Goal: Information Seeking & Learning: Understand process/instructions

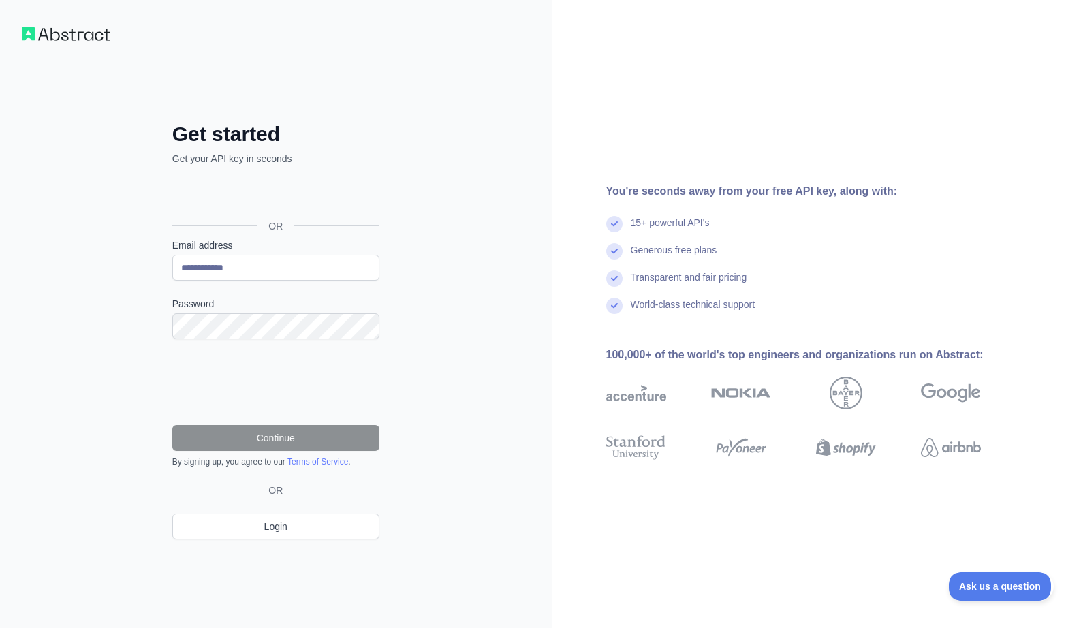
type input "**********"
click at [283, 436] on button "Continue" at bounding box center [275, 438] width 207 height 26
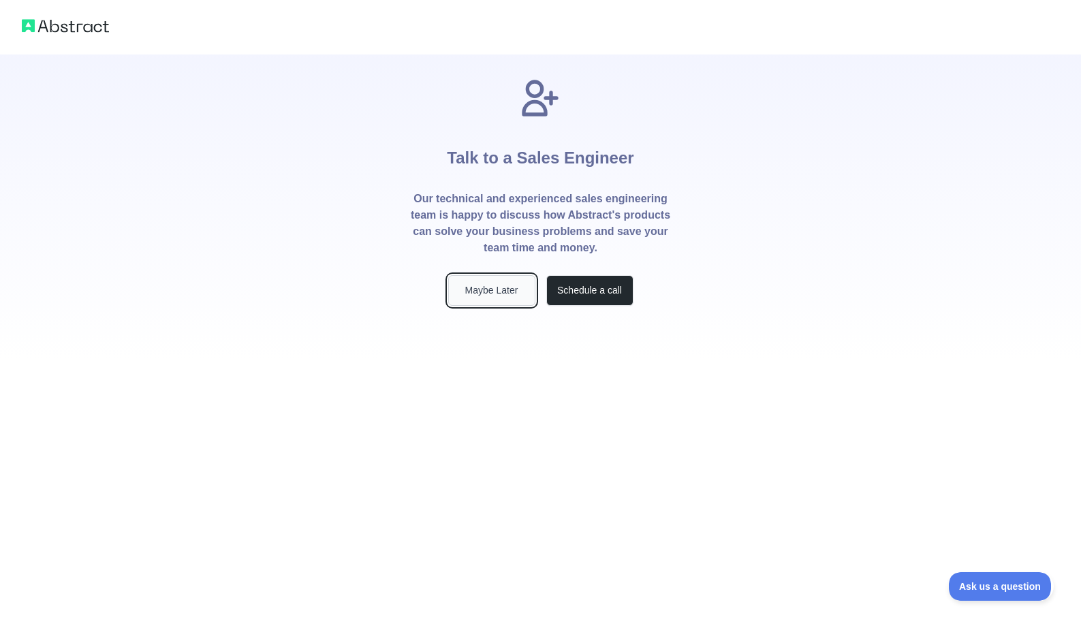
click at [495, 292] on button "Maybe Later" at bounding box center [491, 290] width 87 height 31
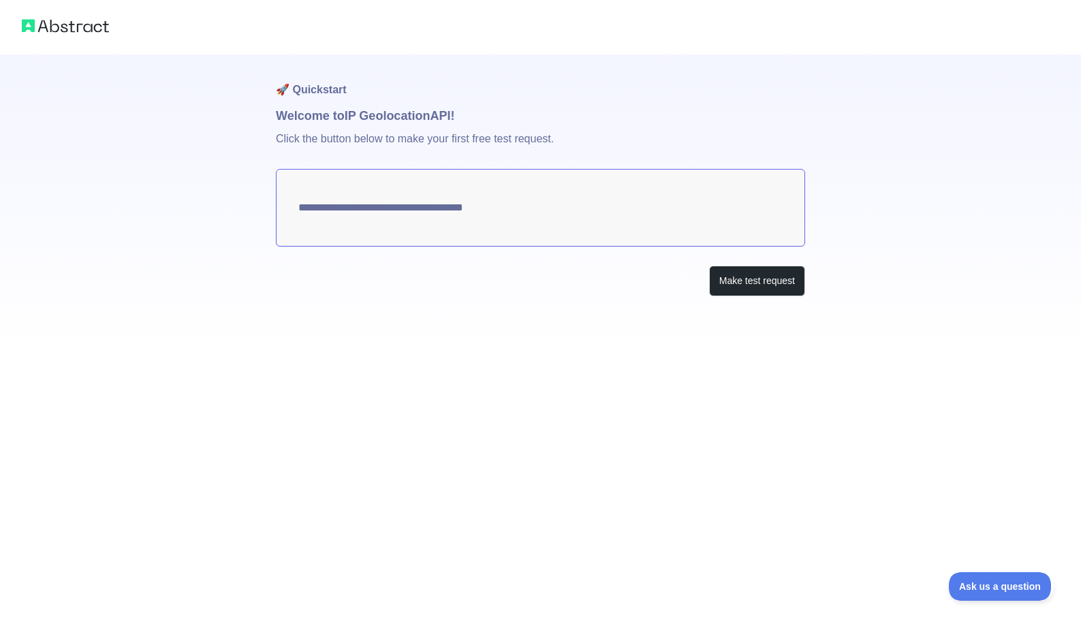
type textarea "**********"
click at [742, 281] on button "Make test request" at bounding box center [757, 281] width 96 height 31
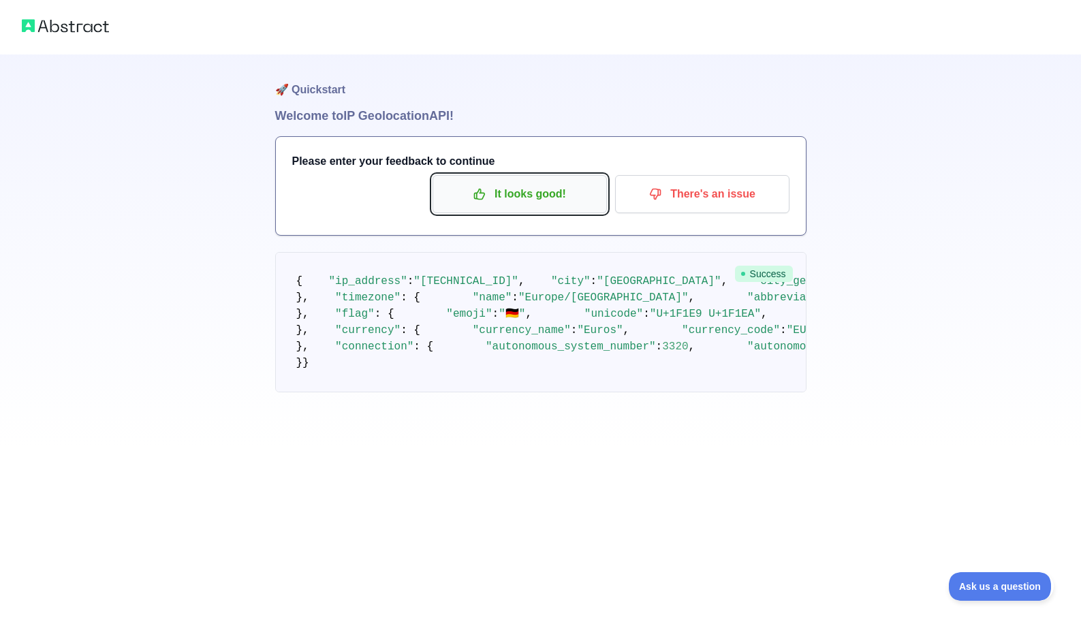
click at [514, 193] on p "It looks good!" at bounding box center [520, 194] width 154 height 23
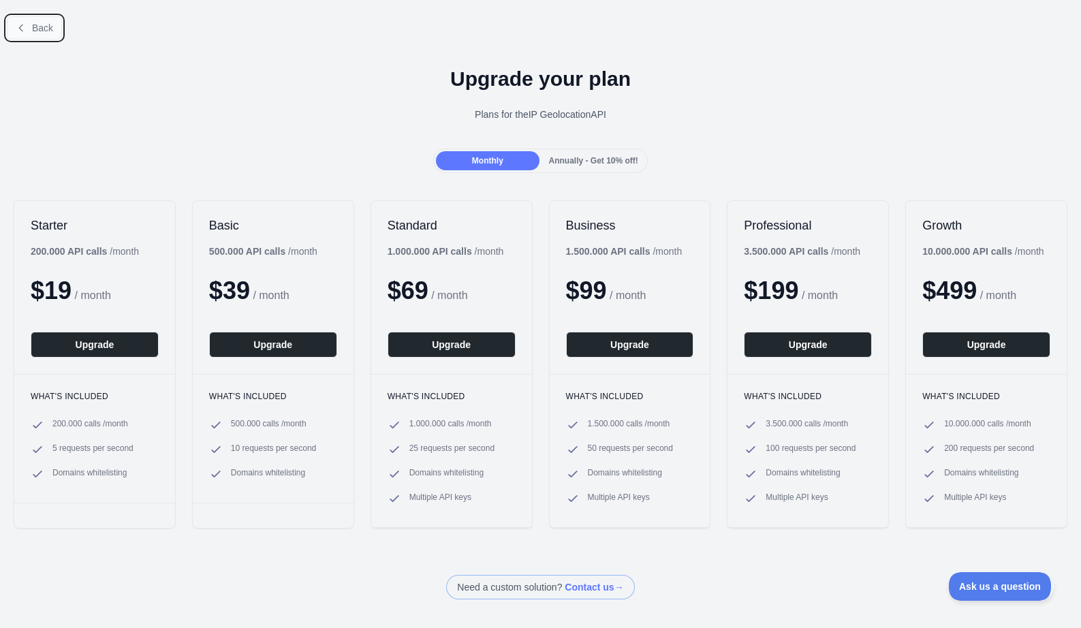
click at [36, 26] on span "Back" at bounding box center [42, 27] width 21 height 11
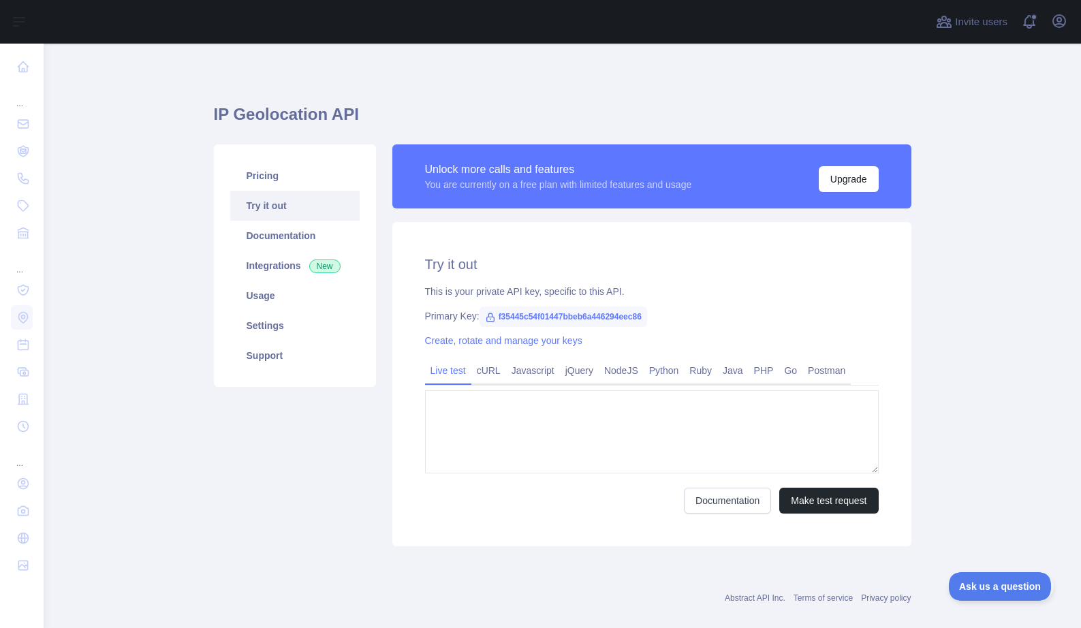
type textarea "**********"
click at [409, 294] on div "**********" at bounding box center [651, 384] width 519 height 324
click at [492, 318] on icon at bounding box center [490, 317] width 11 height 11
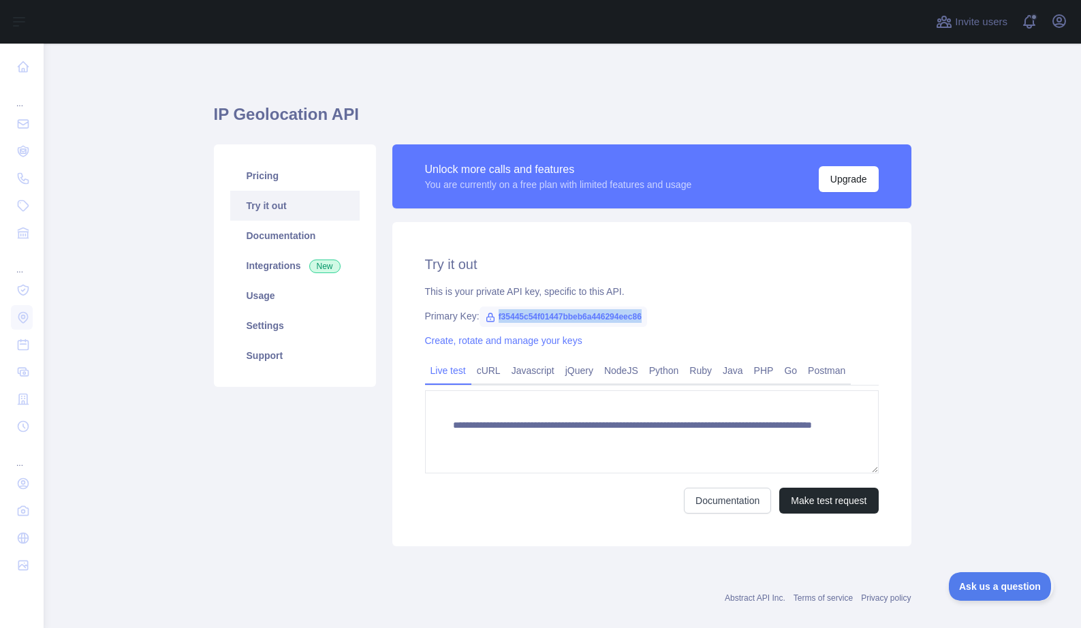
drag, startPoint x: 496, startPoint y: 315, endPoint x: 656, endPoint y: 311, distance: 160.1
click at [656, 311] on div "Primary Key: f35445c54f01447bbeb6a446294eec86" at bounding box center [652, 316] width 454 height 14
copy span "f35445c54f01447bbeb6a446294eec86"
click at [604, 118] on h1 "IP Geolocation API" at bounding box center [563, 120] width 698 height 33
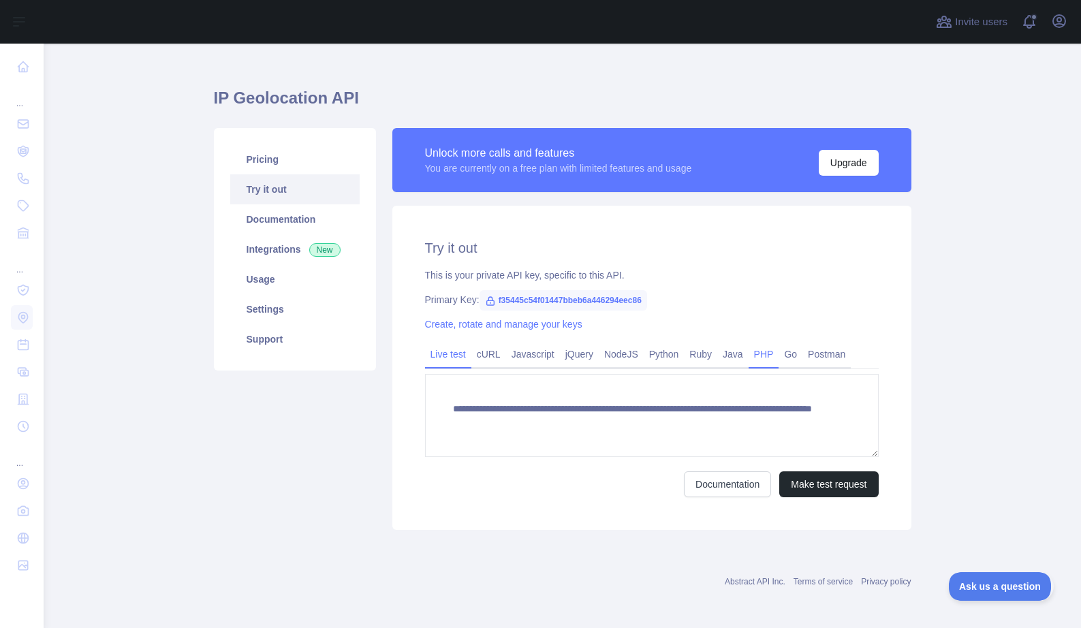
click at [750, 350] on link "PHP" at bounding box center [764, 354] width 31 height 22
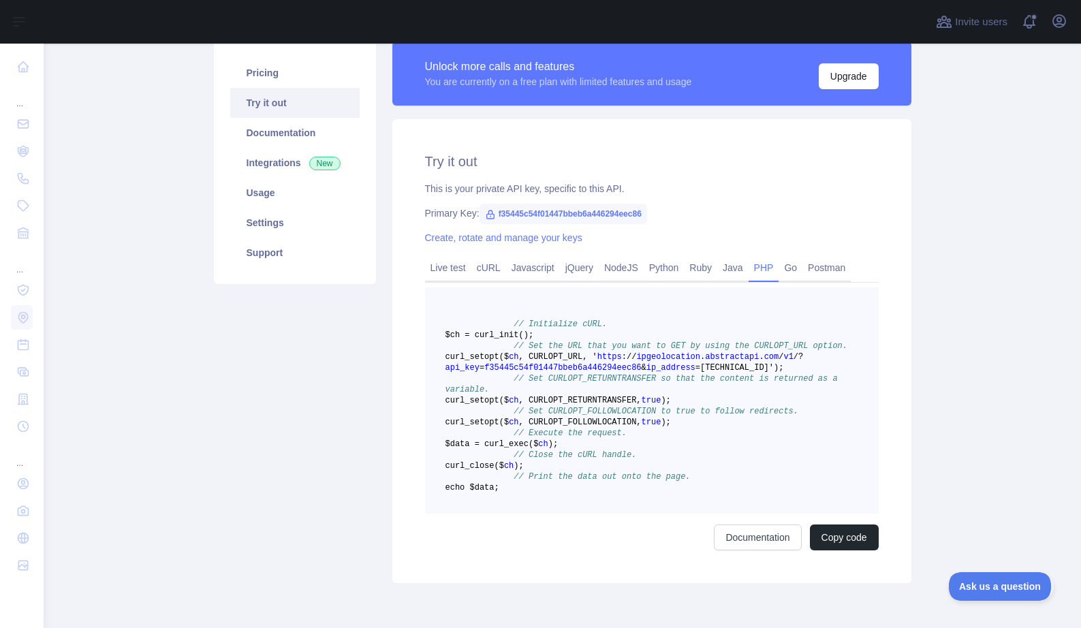
scroll to position [104, 0]
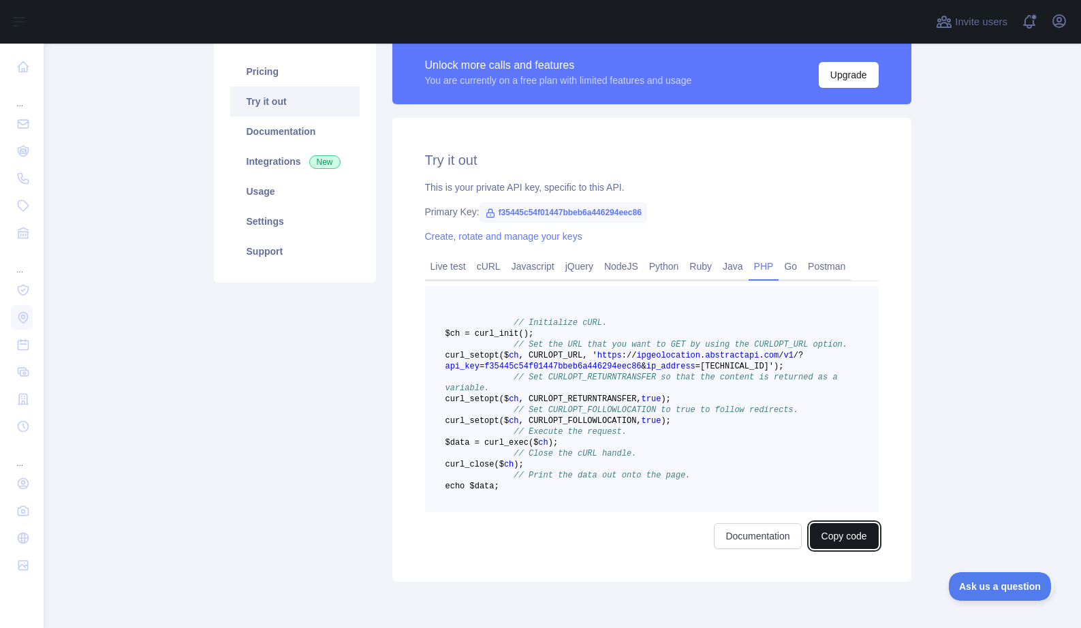
click at [851, 549] on button "Copy code" at bounding box center [844, 536] width 69 height 26
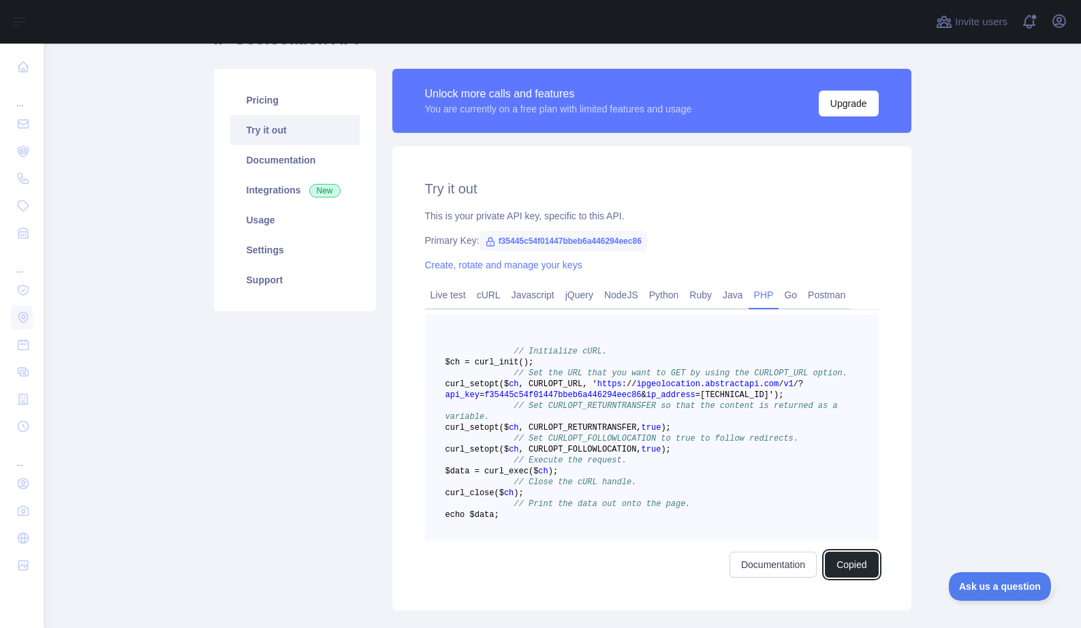
scroll to position [49, 0]
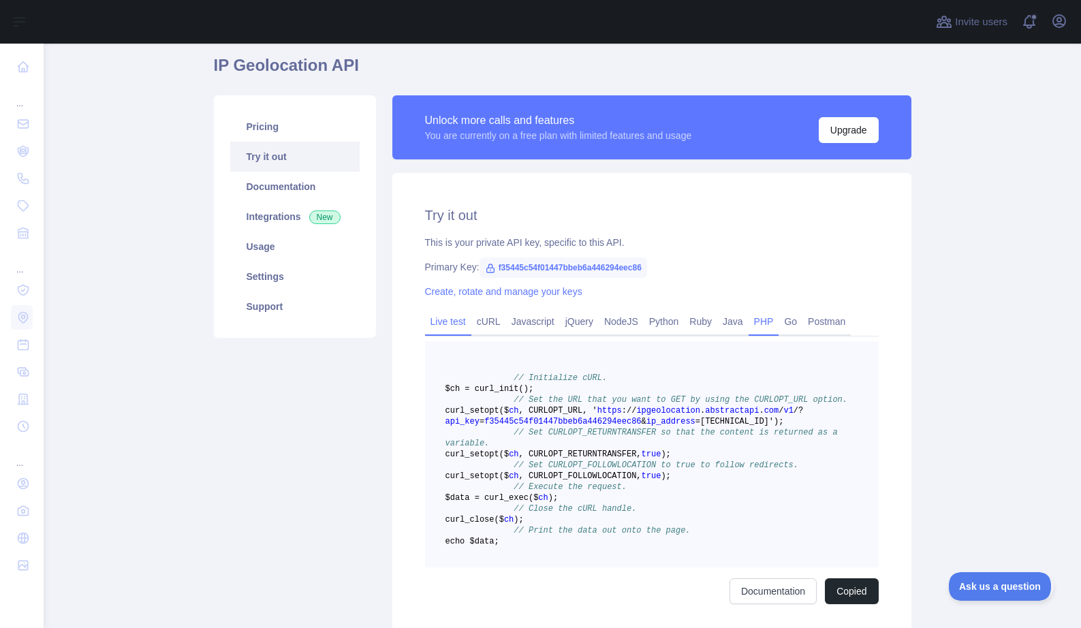
click at [456, 324] on link "Live test" at bounding box center [448, 322] width 46 height 22
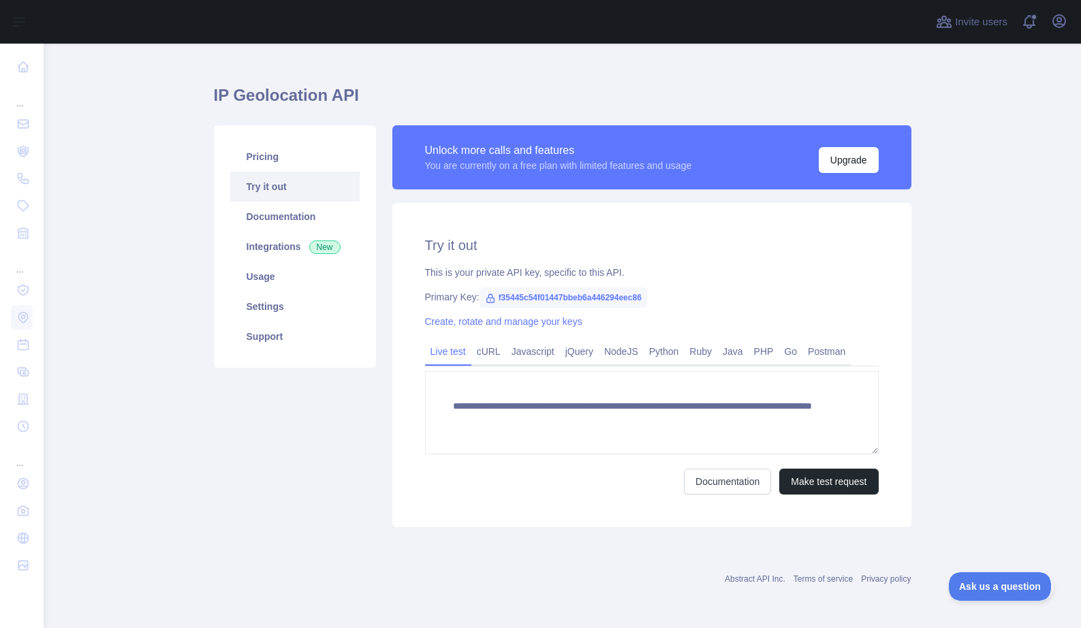
scroll to position [16, 0]
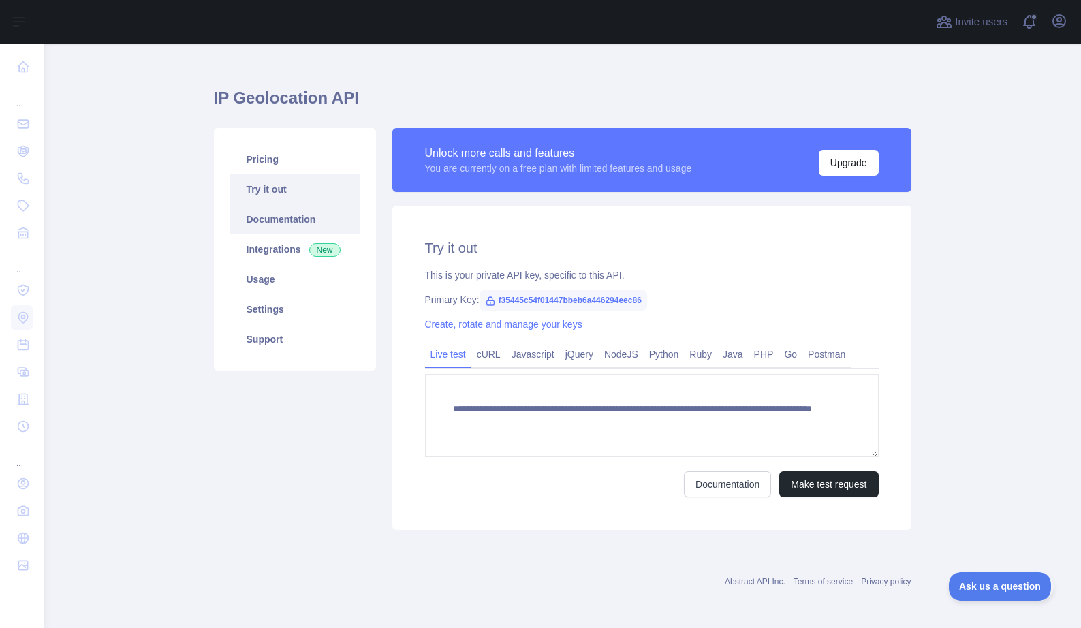
click at [269, 219] on link "Documentation" at bounding box center [294, 219] width 129 height 30
click at [755, 354] on link "PHP" at bounding box center [764, 354] width 31 height 22
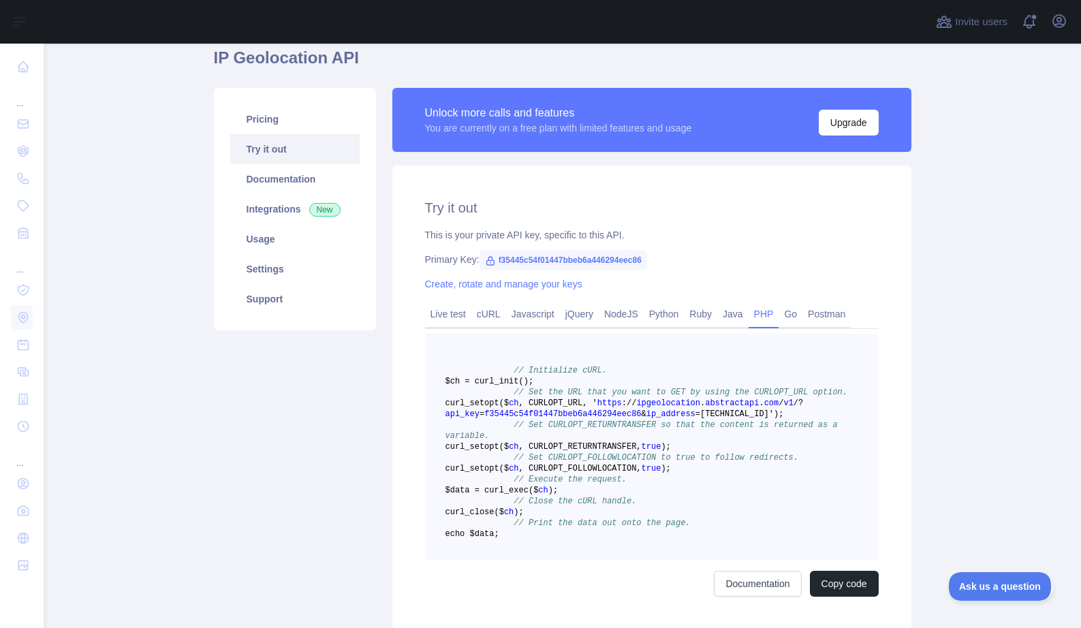
scroll to position [0, 0]
